Goal: Task Accomplishment & Management: Manage account settings

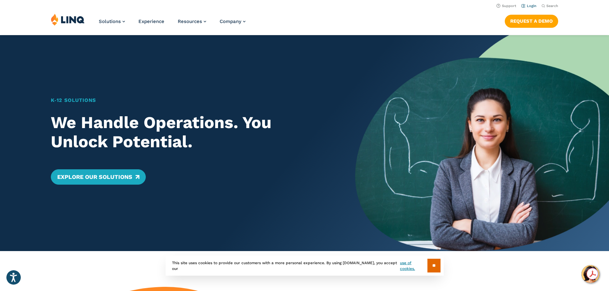
click at [527, 6] on link "Login" at bounding box center [528, 6] width 15 height 4
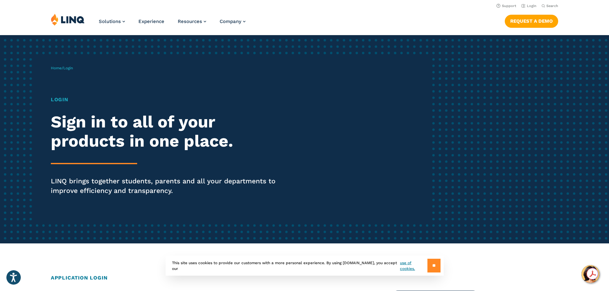
click at [430, 269] on input "**" at bounding box center [433, 266] width 13 height 14
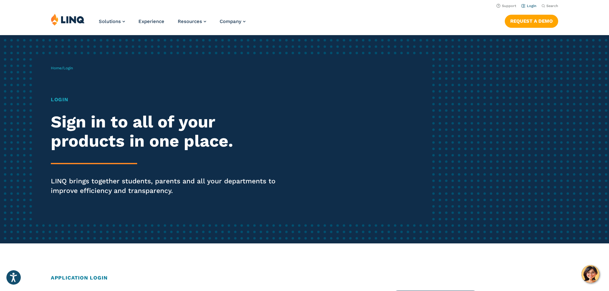
click at [525, 4] on link "Login" at bounding box center [528, 6] width 15 height 4
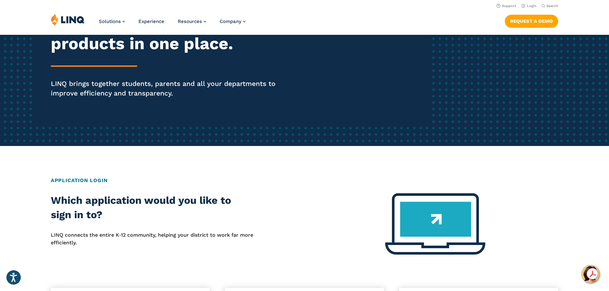
scroll to position [32, 0]
